Goal: Information Seeking & Learning: Learn about a topic

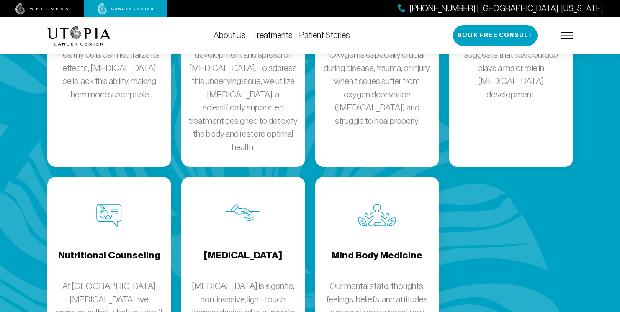
scroll to position [1195, 0]
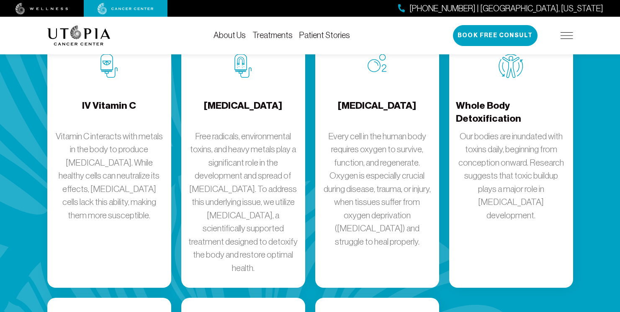
click at [485, 163] on p "Our bodies are inundated with toxins daily, beginning from conception onward. R…" at bounding box center [511, 176] width 111 height 93
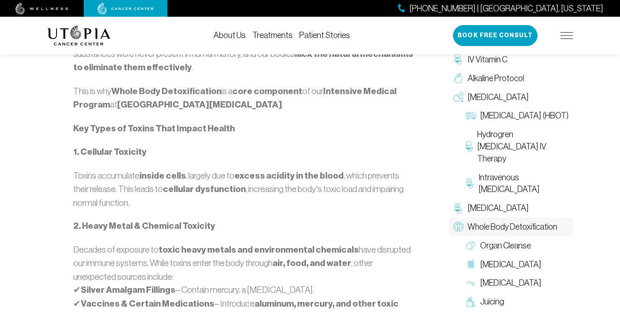
scroll to position [853, 0]
